Goal: Transaction & Acquisition: Purchase product/service

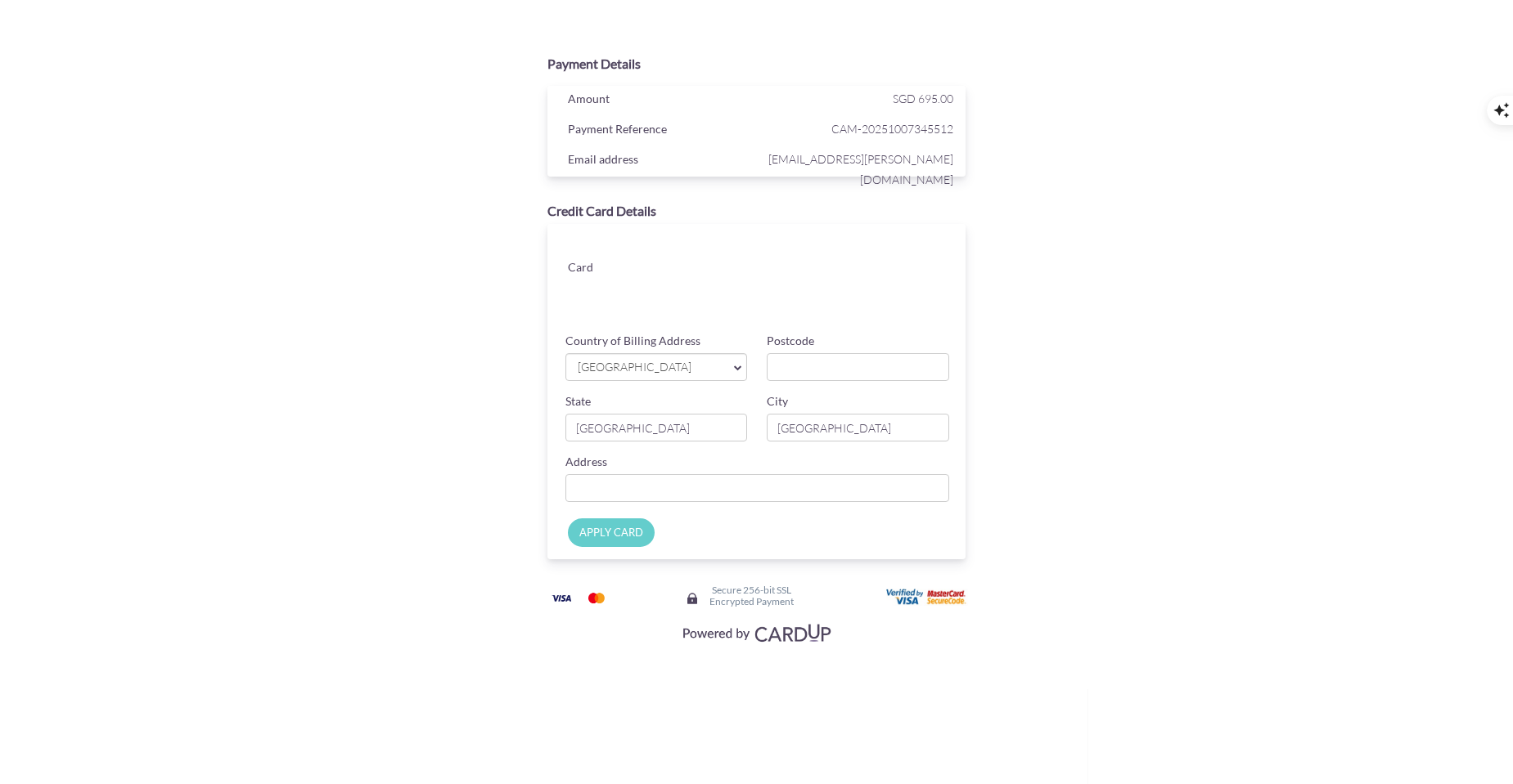
click at [663, 362] on span "[GEOGRAPHIC_DATA]" at bounding box center [648, 368] width 145 height 17
click at [834, 363] on input "Postcode" at bounding box center [858, 367] width 182 height 28
type input "307467"
type input "05-03 / Soleil 2 Sinaran drive"
click at [629, 530] on input "APPLY CARD" at bounding box center [611, 532] width 86 height 29
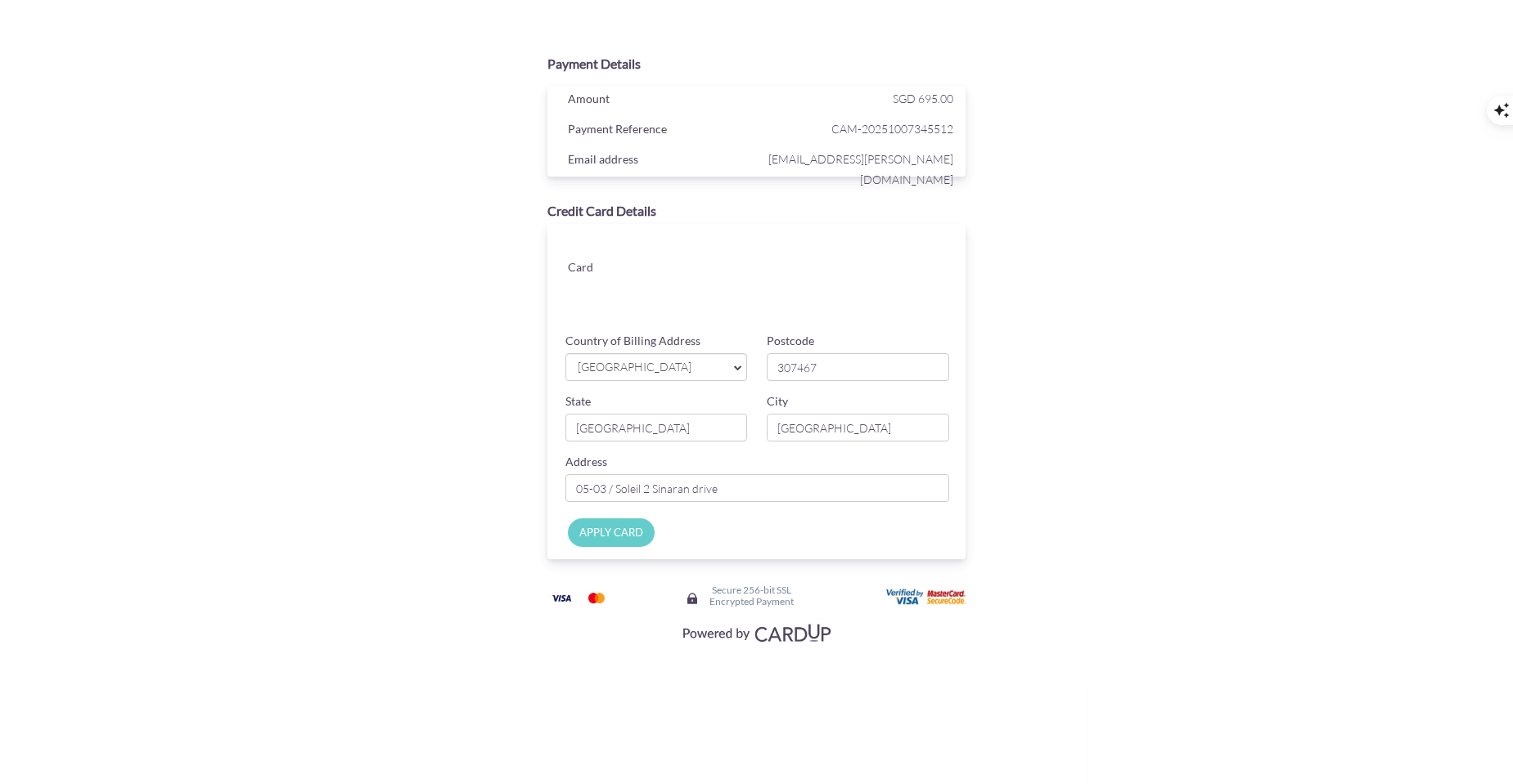
type input "Applying..."
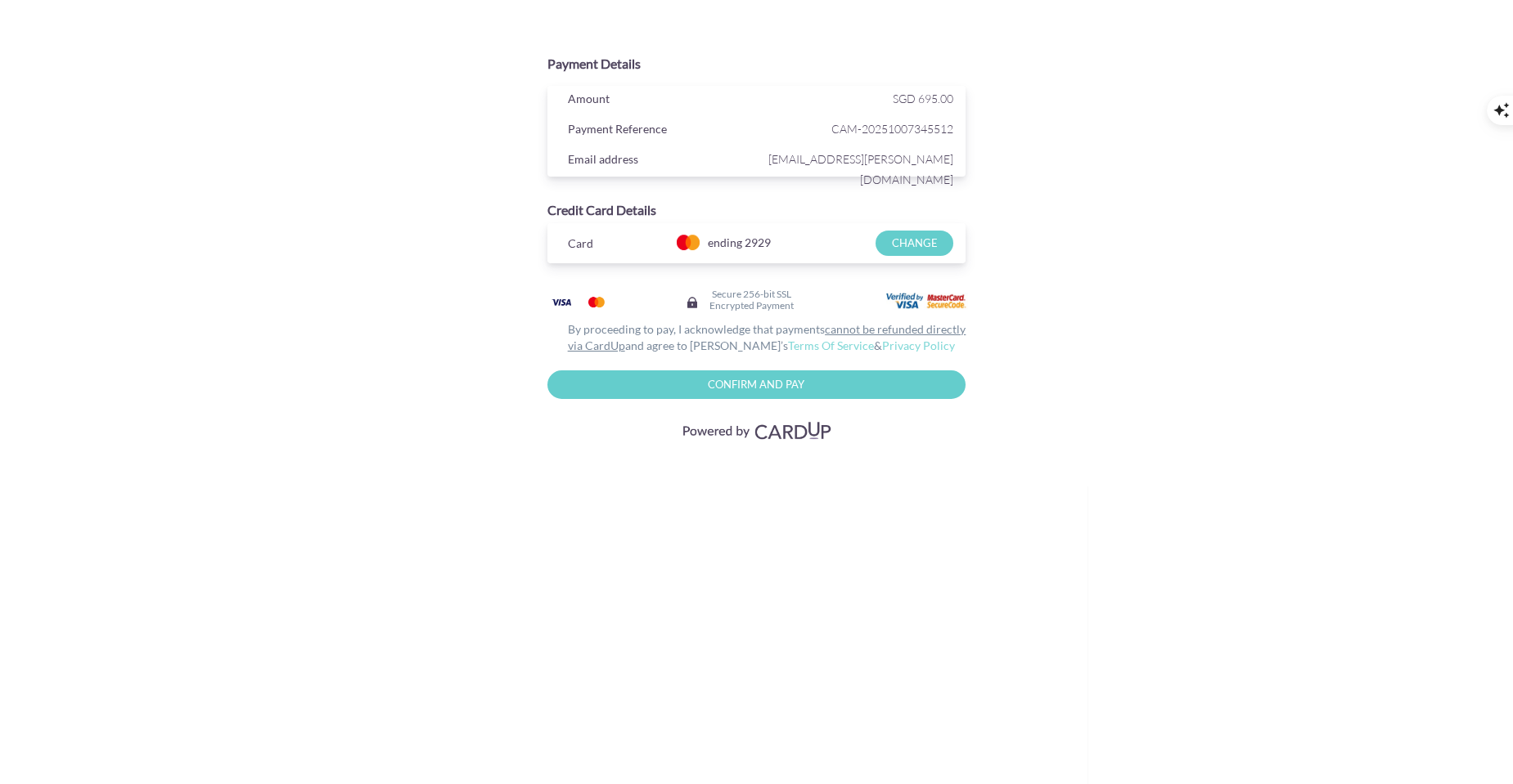
click at [756, 387] on input "Confirm and Pay" at bounding box center [756, 385] width 419 height 29
type input "Please wait..."
